Goal: Task Accomplishment & Management: Manage account settings

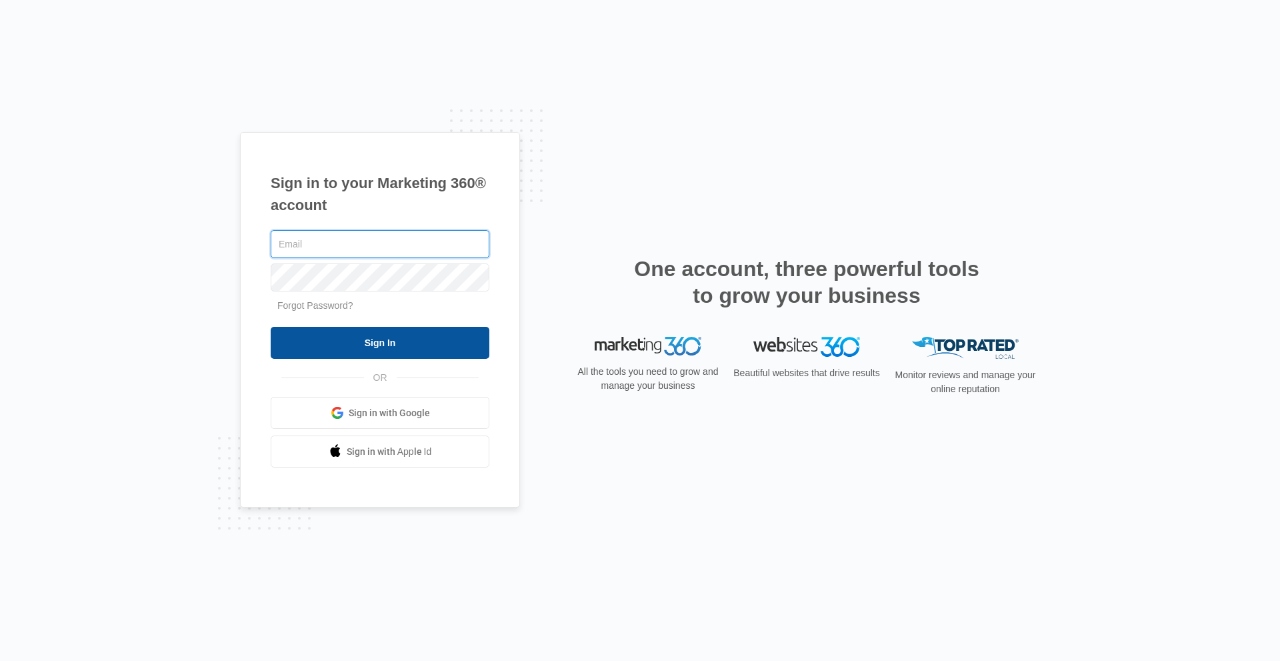
type input "dave.walker@clawsondisposal.com"
click at [319, 353] on input "Sign In" at bounding box center [380, 343] width 219 height 32
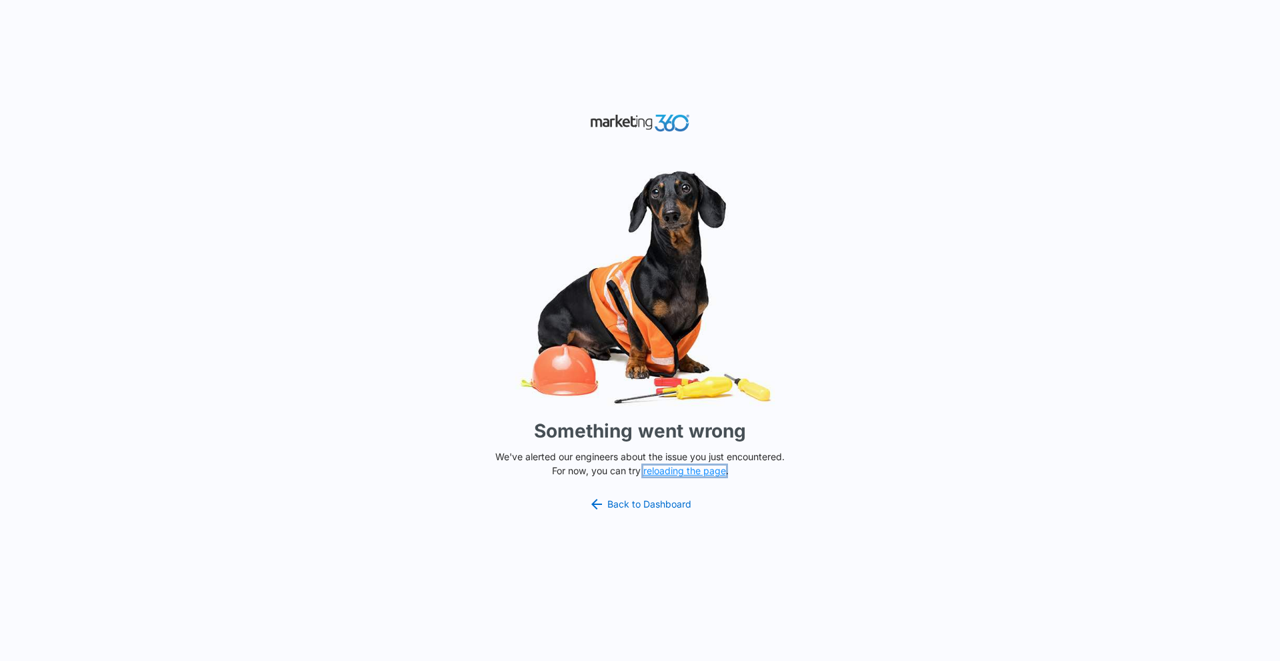
click at [702, 473] on button "reloading the page" at bounding box center [684, 470] width 83 height 11
click at [668, 499] on link "Back to Dashboard" at bounding box center [640, 504] width 103 height 16
